Goal: Task Accomplishment & Management: Manage account settings

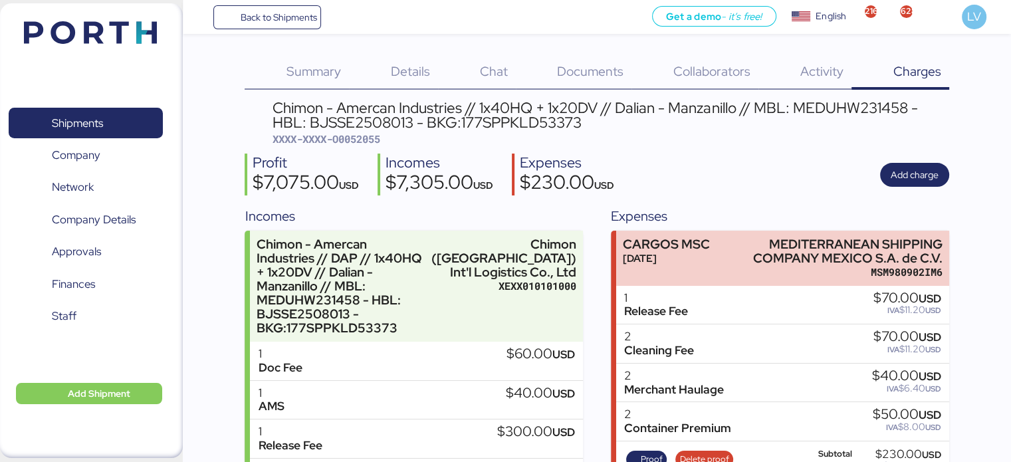
click at [285, 2] on div "Back to Shipments Get a demo - it’s free! Get a demo English Inglés English 216…" at bounding box center [597, 17] width 829 height 34
click at [283, 16] on span "Back to Shipments" at bounding box center [278, 17] width 76 height 16
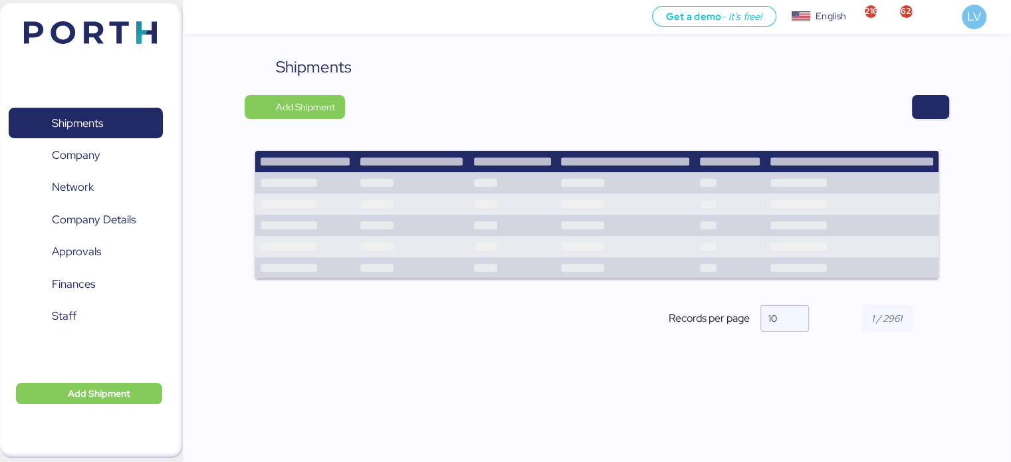
click at [932, 125] on div "Shipments Add Shipment Shipment Name YAMATO - PLASESS / NRT - GDL / YMM-AI-246 …" at bounding box center [597, 204] width 704 height 299
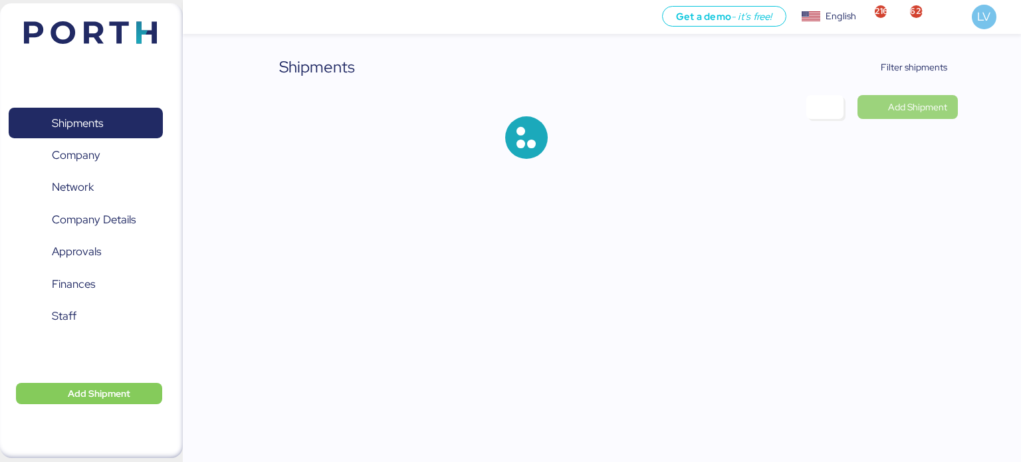
click at [954, 95] on span "Add Shipment" at bounding box center [908, 107] width 100 height 24
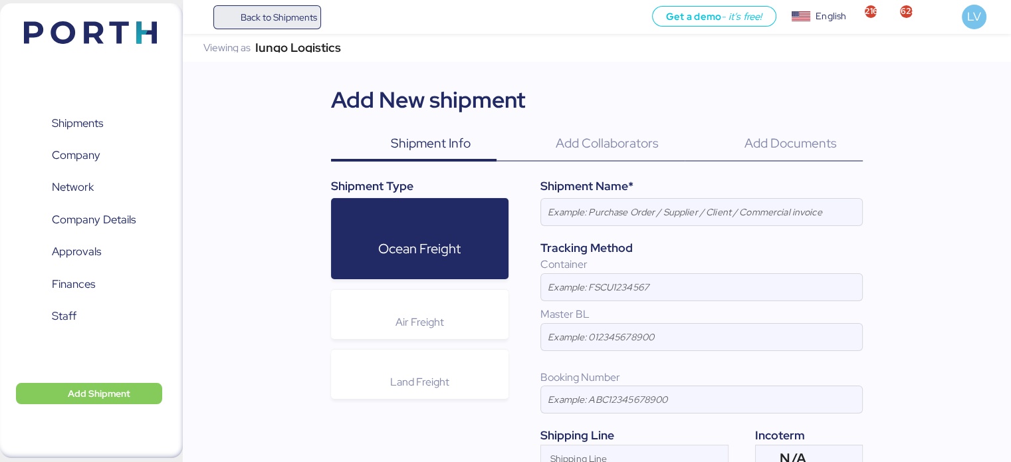
click at [309, 27] on span "Back to Shipments" at bounding box center [267, 17] width 99 height 24
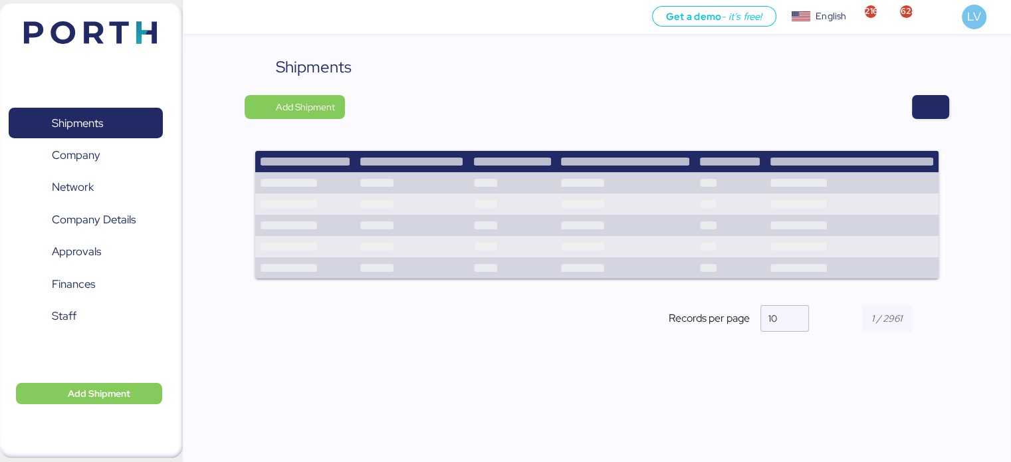
click at [907, 70] on div "Shipments" at bounding box center [597, 67] width 704 height 24
click at [923, 92] on div "Shipments Add Shipment Shipment Name YAMATO - PLASESS / NRT - GDL / YMM-AI-246 …" at bounding box center [597, 204] width 704 height 299
click at [924, 98] on span "button" at bounding box center [931, 107] width 16 height 19
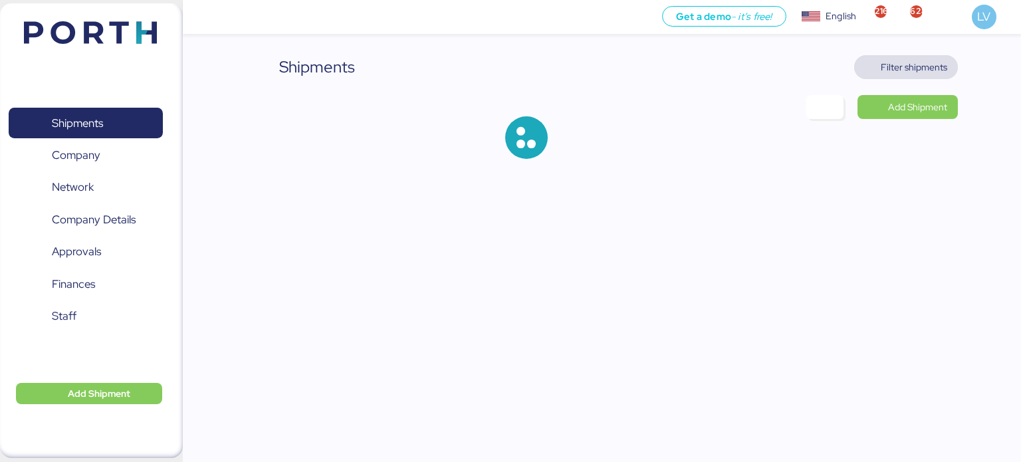
click at [926, 74] on span "Filter shipments" at bounding box center [914, 67] width 66 height 16
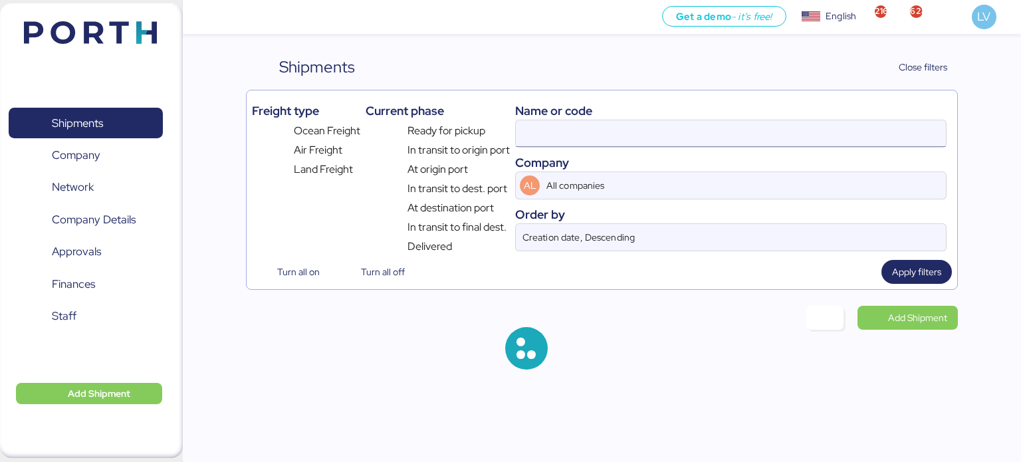
click at [843, 125] on input at bounding box center [731, 133] width 430 height 27
paste input "QPSE5090263"
type input "QPSE5090263"
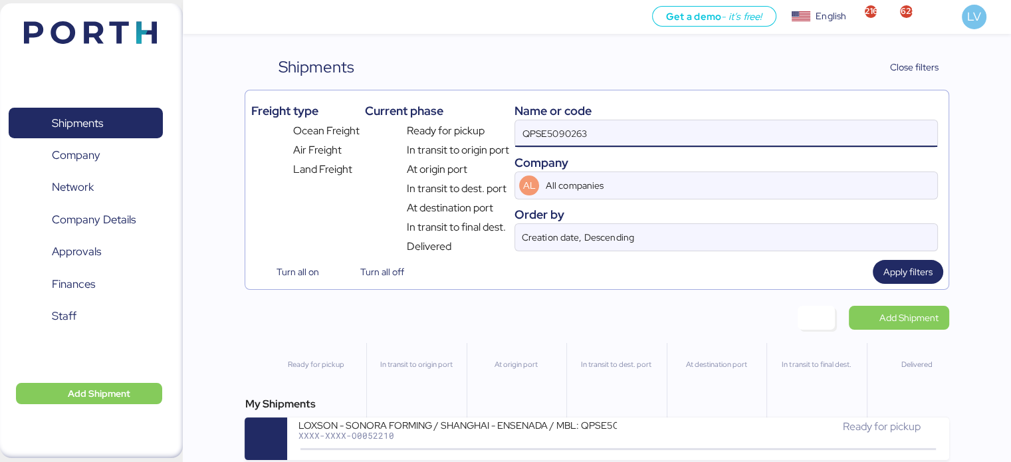
click at [553, 420] on div "My Shipments LOXSON - [GEOGRAPHIC_DATA] FORMING / [GEOGRAPHIC_DATA] - ENSENADA …" at bounding box center [597, 428] width 704 height 64
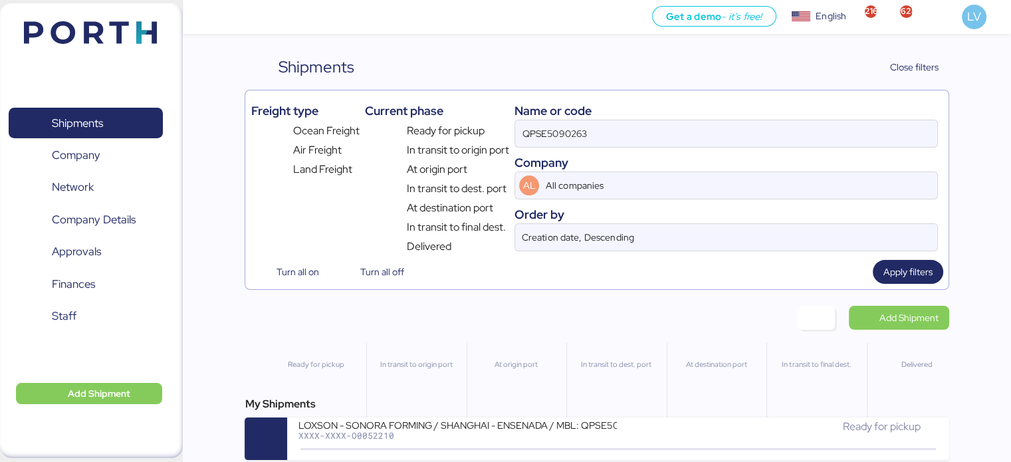
click at [553, 420] on div "My Shipments LOXSON - [GEOGRAPHIC_DATA] FORMING / [GEOGRAPHIC_DATA] - ENSENADA …" at bounding box center [597, 428] width 704 height 64
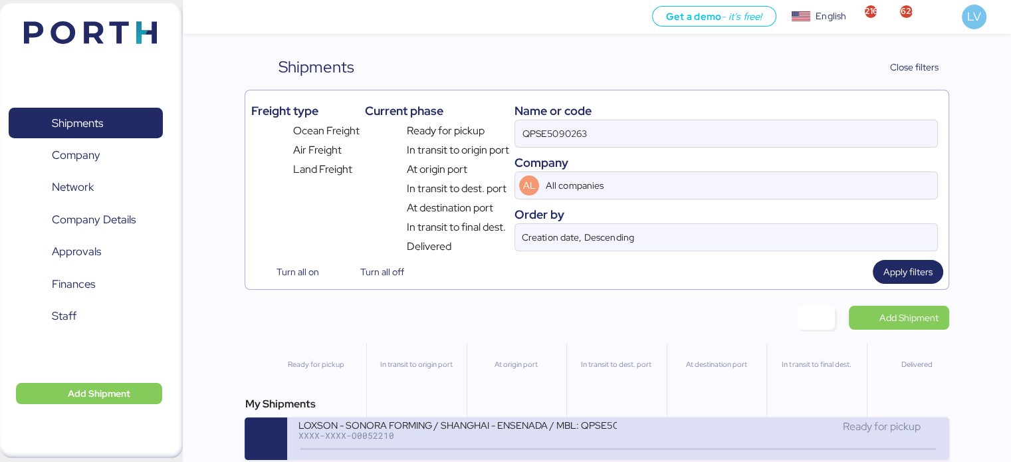
click at [553, 450] on div at bounding box center [618, 449] width 635 height 2
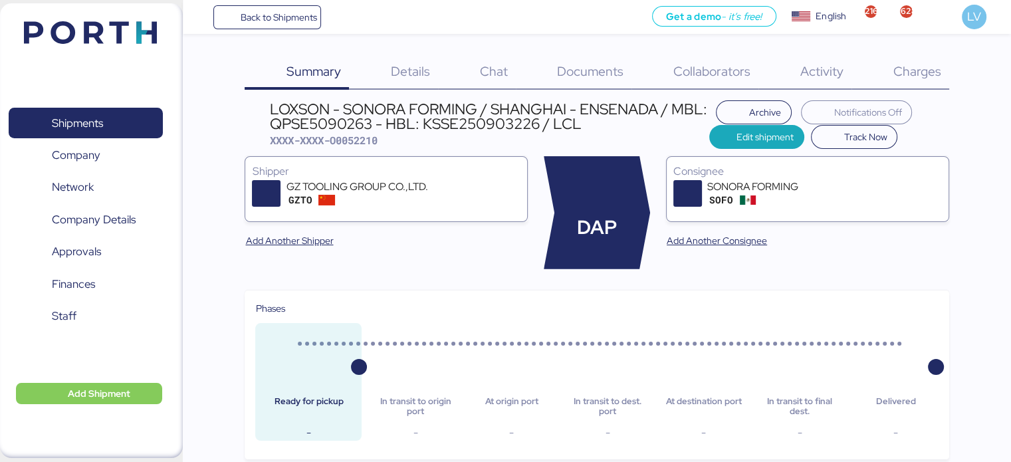
click at [923, 70] on span "Charges" at bounding box center [917, 71] width 48 height 17
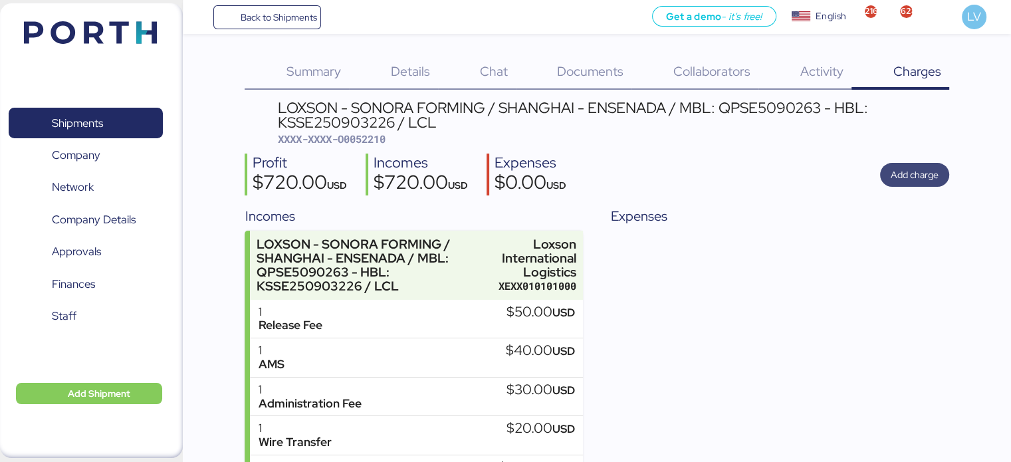
click at [926, 164] on span "Add charge" at bounding box center [914, 175] width 69 height 24
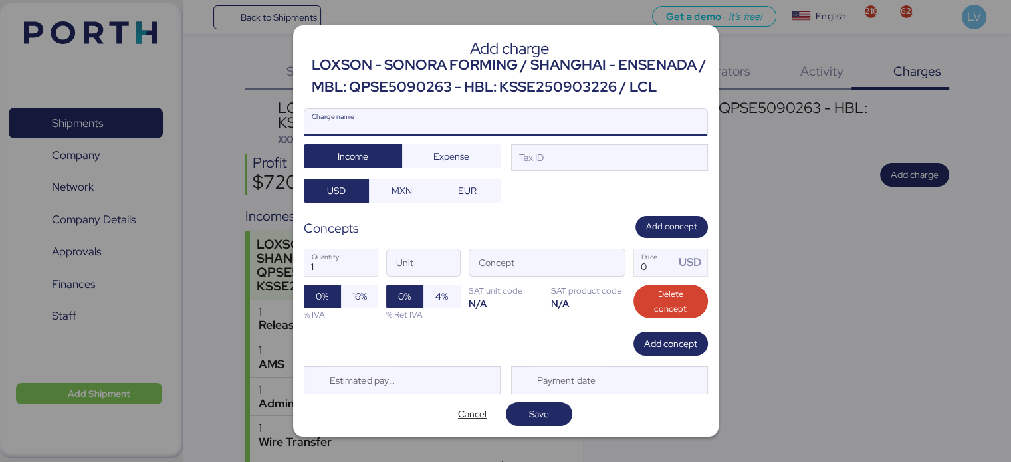
click at [479, 116] on input "Charge name" at bounding box center [506, 122] width 403 height 27
type input "CARGOS"
click at [465, 417] on span "Cancel" at bounding box center [472, 414] width 29 height 16
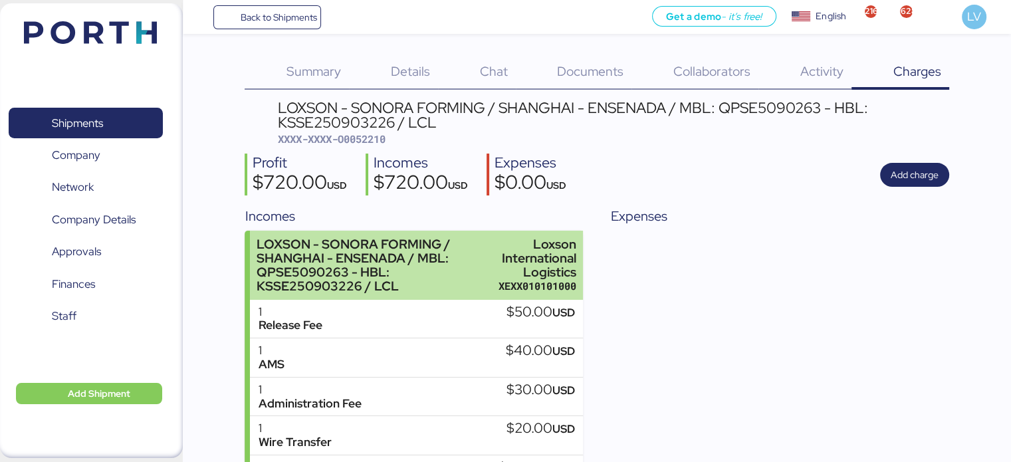
scroll to position [106, 0]
